Goal: Task Accomplishment & Management: Manage account settings

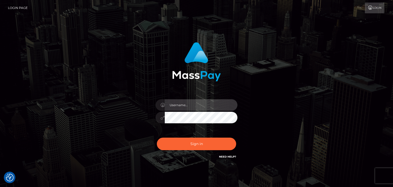
type input "faisal_uplift"
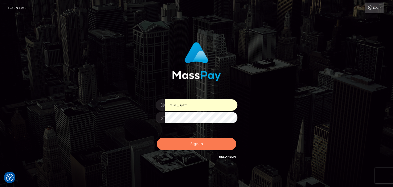
click at [196, 145] on button "Sign in" at bounding box center [196, 144] width 79 height 13
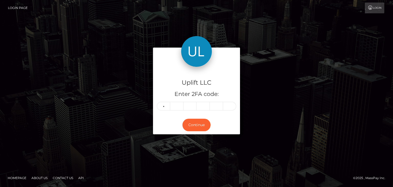
type input "2"
type input "4"
type input "1"
type input "3"
type input "9"
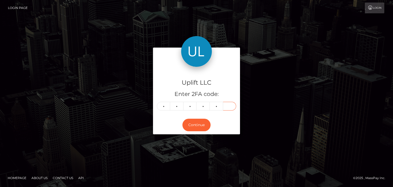
type input "0"
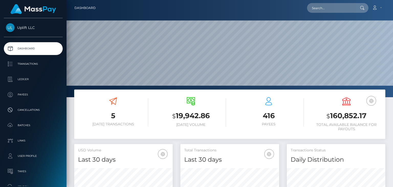
scroll to position [91, 98]
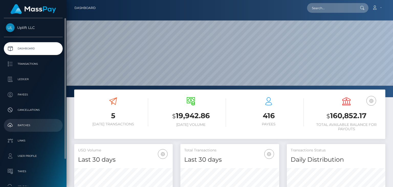
click at [28, 124] on p "Batches" at bounding box center [33, 125] width 55 height 8
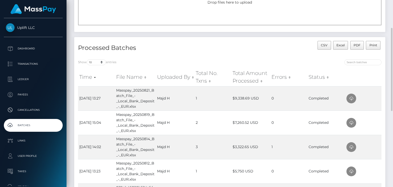
scroll to position [63, 0]
click at [349, 147] on icon at bounding box center [351, 146] width 6 height 6
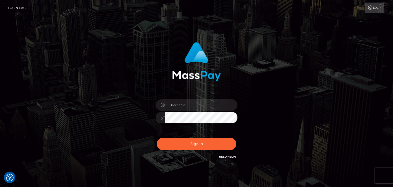
checkbox input "true"
